Goal: Information Seeking & Learning: Learn about a topic

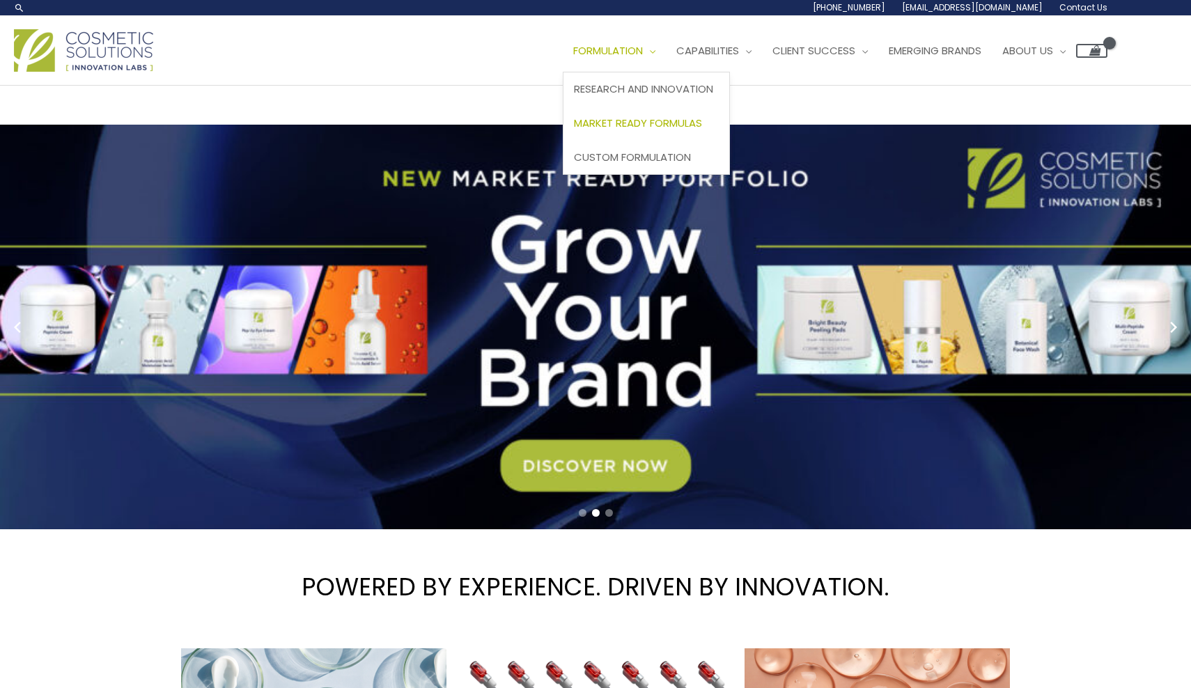
click at [660, 122] on span "Market Ready Formulas" at bounding box center [638, 123] width 128 height 15
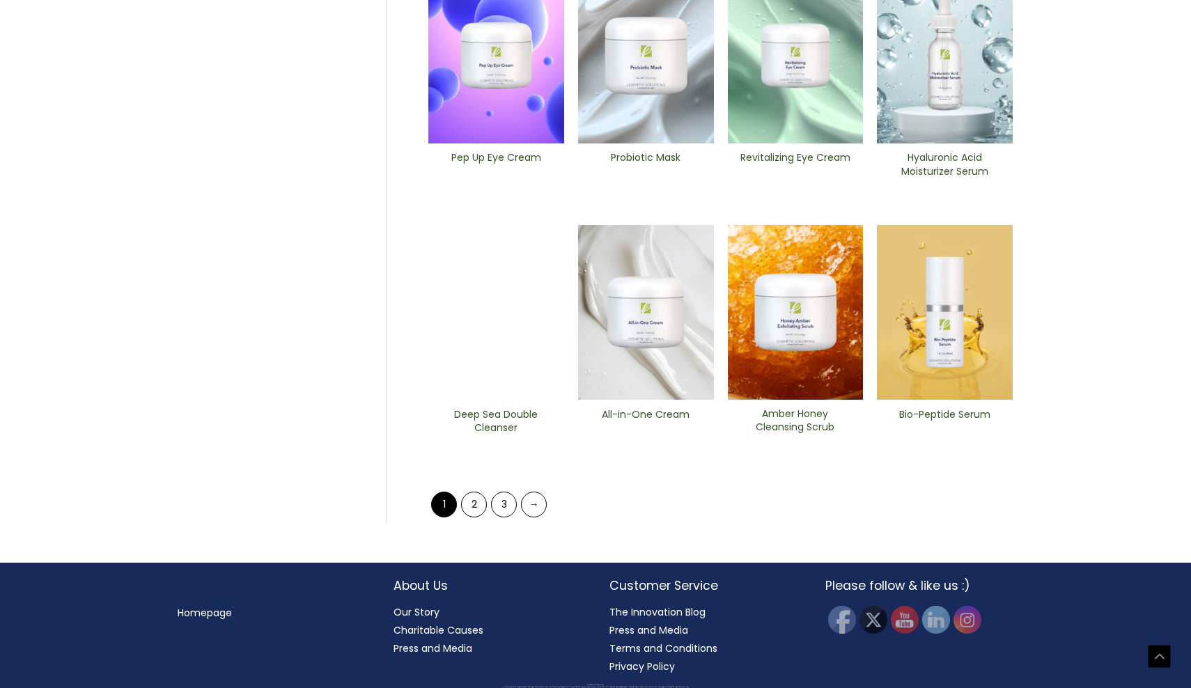
scroll to position [496, 0]
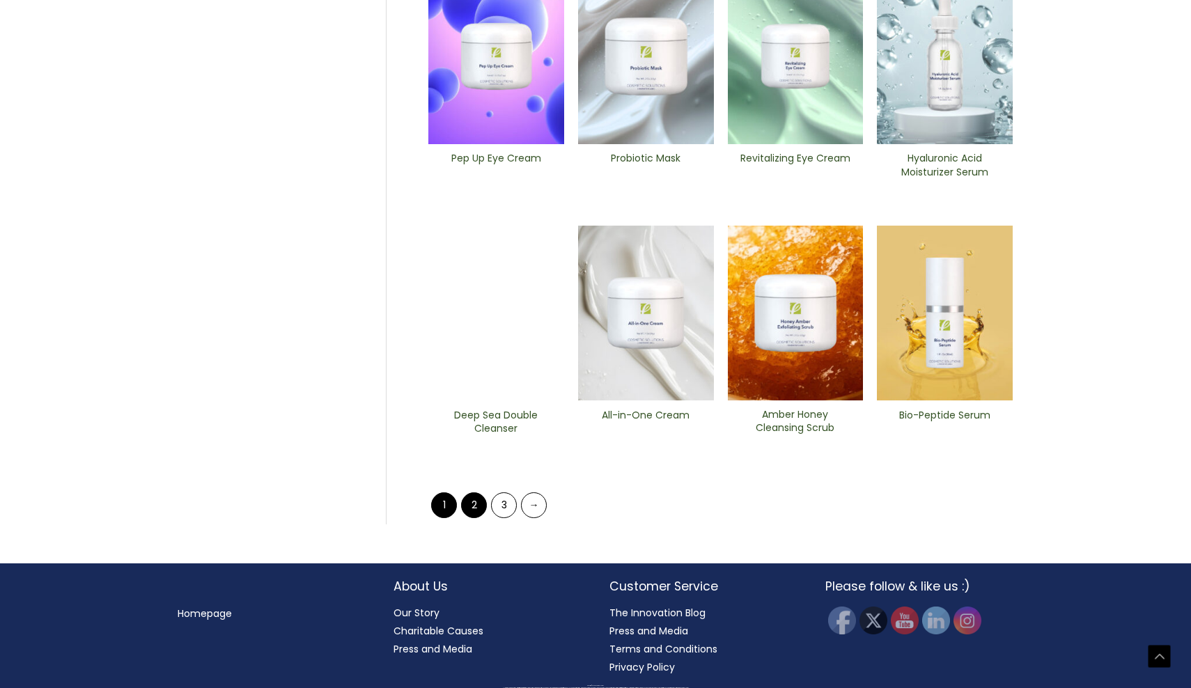
click at [476, 509] on link "2" at bounding box center [474, 505] width 26 height 26
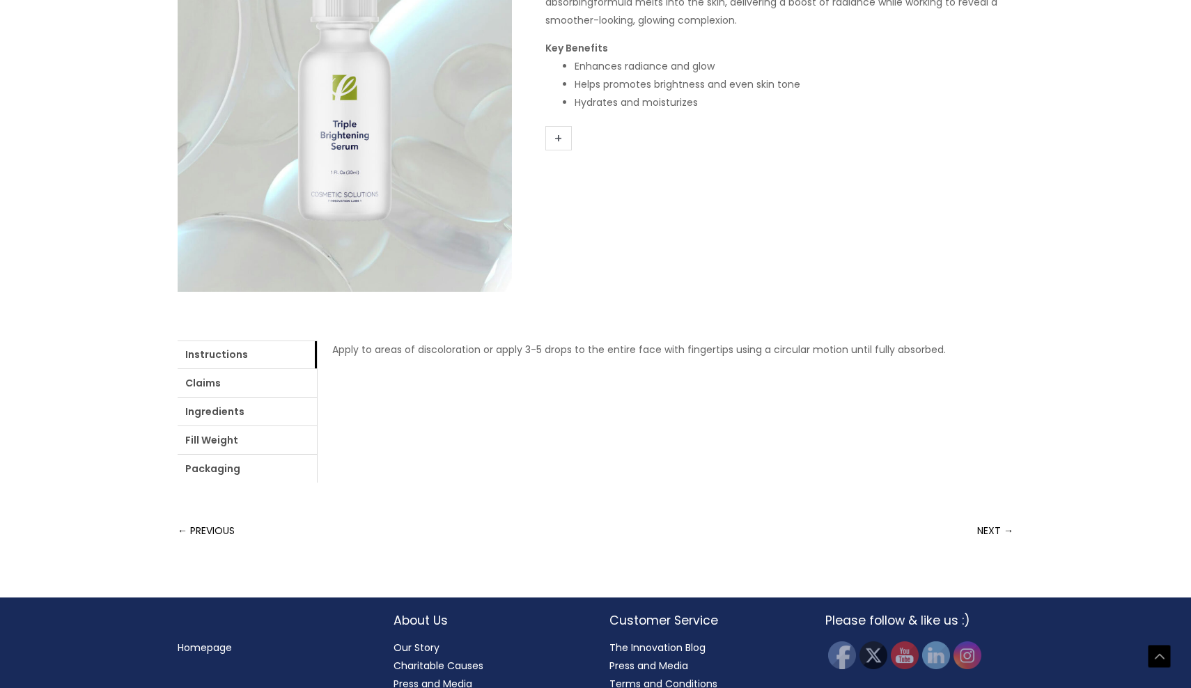
scroll to position [308, 0]
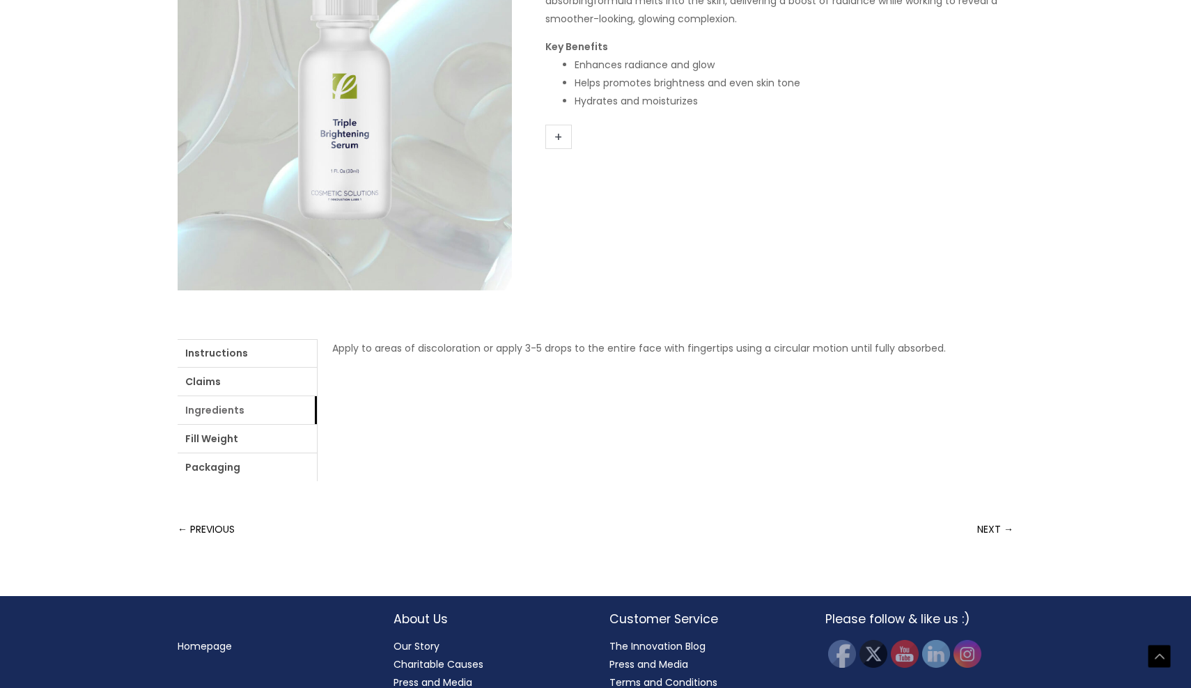
click at [221, 409] on link "Ingredients" at bounding box center [247, 410] width 139 height 28
click at [213, 411] on link "Ingredients" at bounding box center [247, 410] width 139 height 28
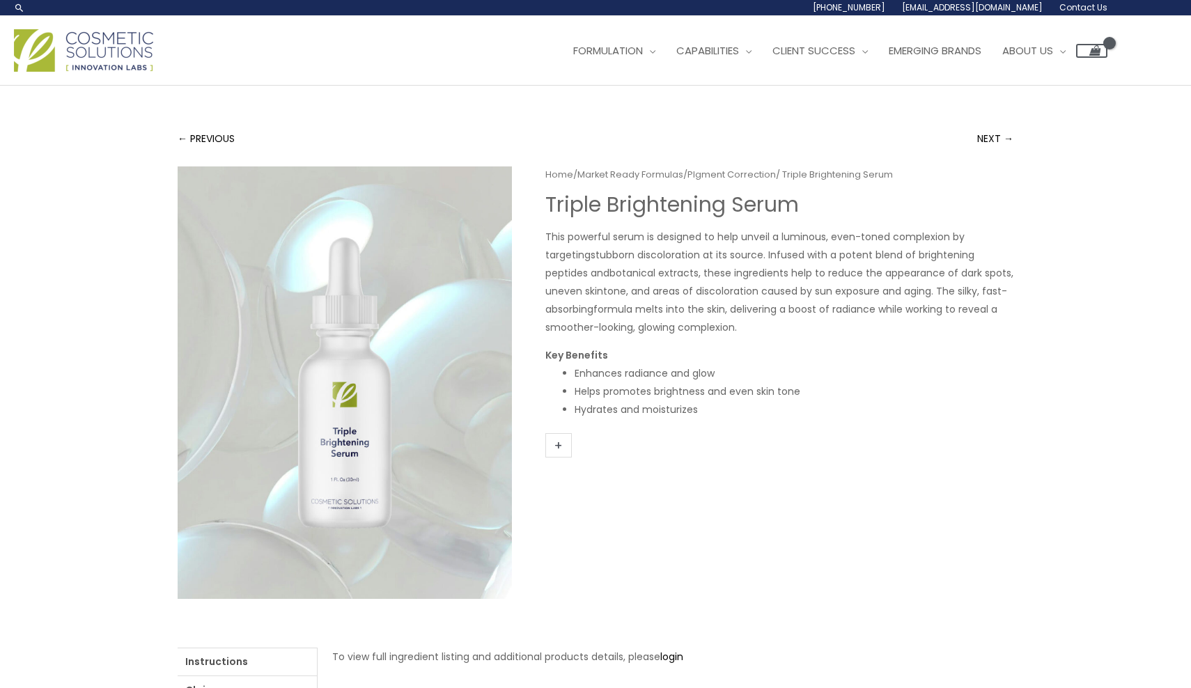
scroll to position [0, 0]
click at [746, 88] on span "Private Label" at bounding box center [711, 88] width 69 height 15
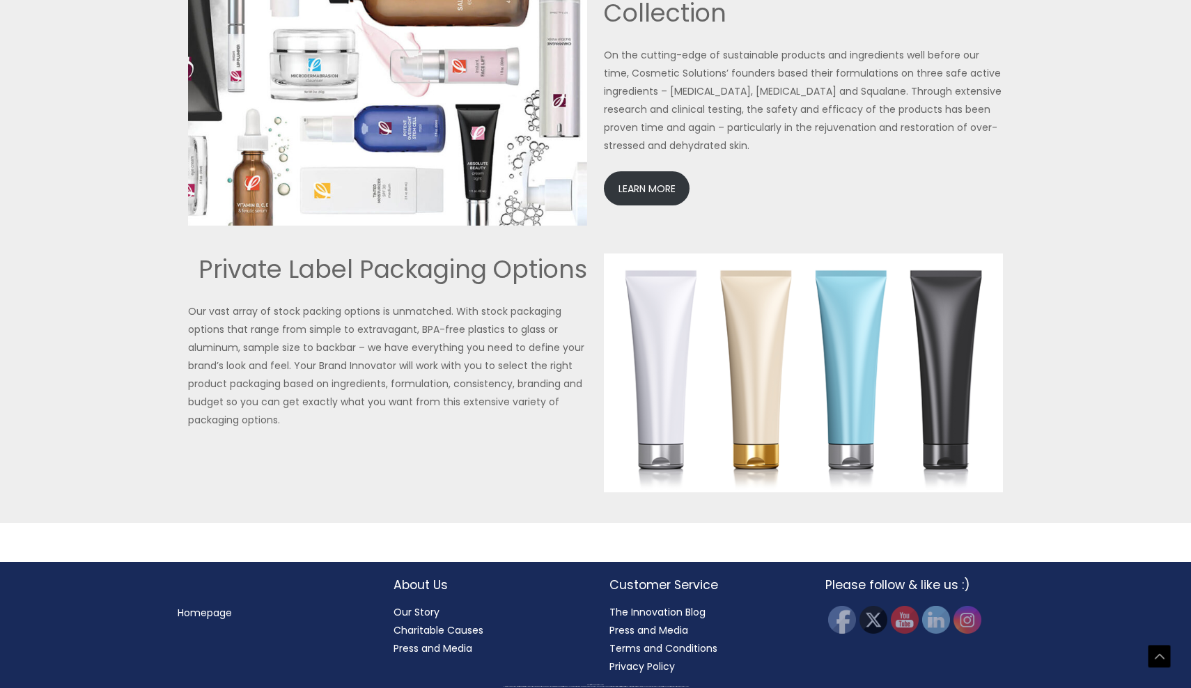
scroll to position [3122, 0]
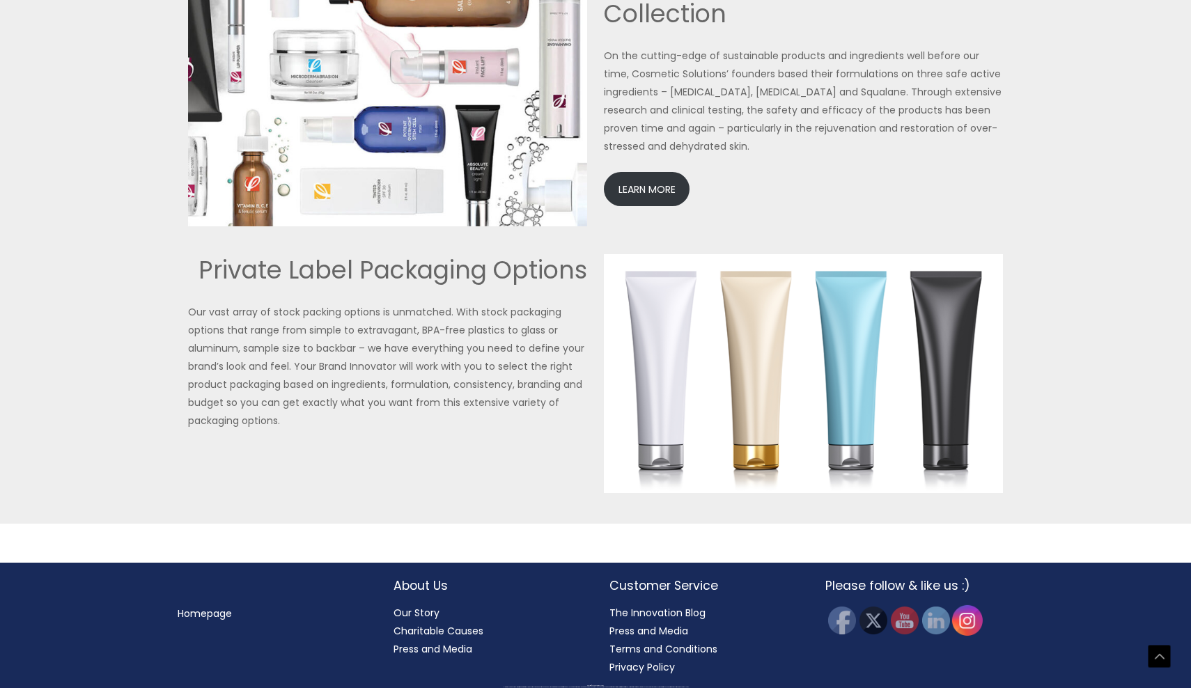
click at [965, 613] on img at bounding box center [967, 620] width 31 height 31
